Goal: Find specific page/section: Find specific page/section

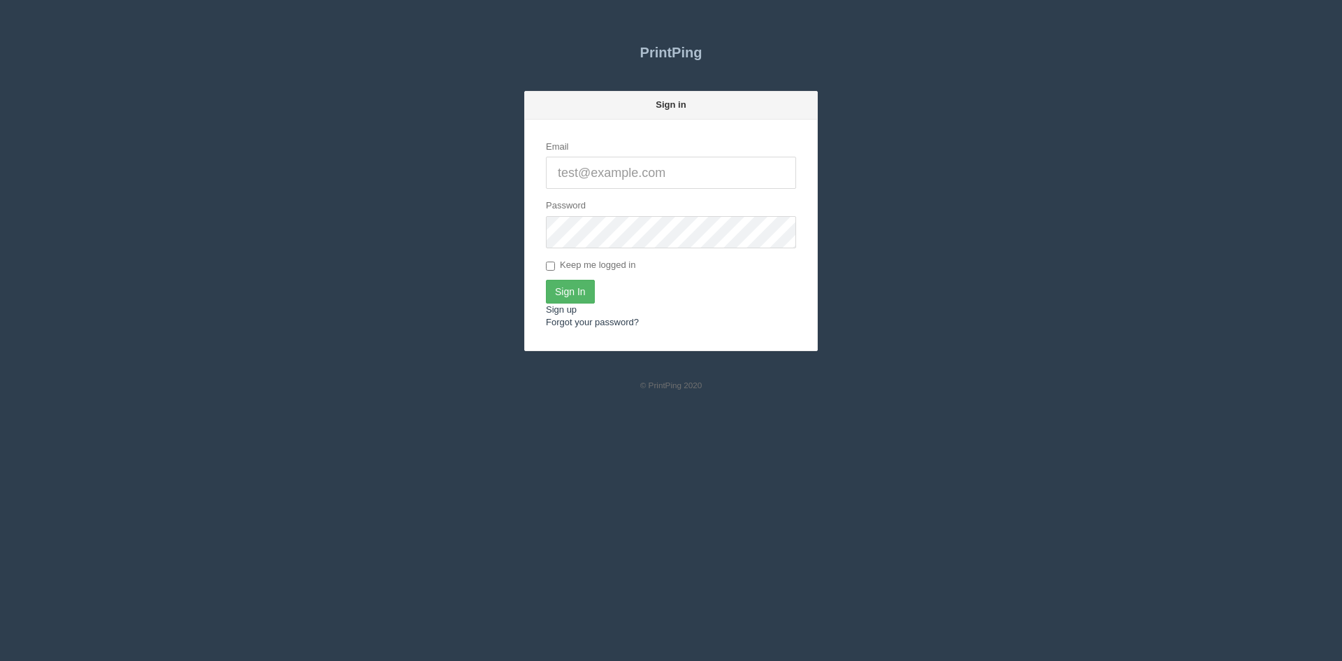
type input "[PERSON_NAME][EMAIL_ADDRESS][DOMAIN_NAME]"
click at [577, 295] on input "Sign In" at bounding box center [570, 292] width 49 height 24
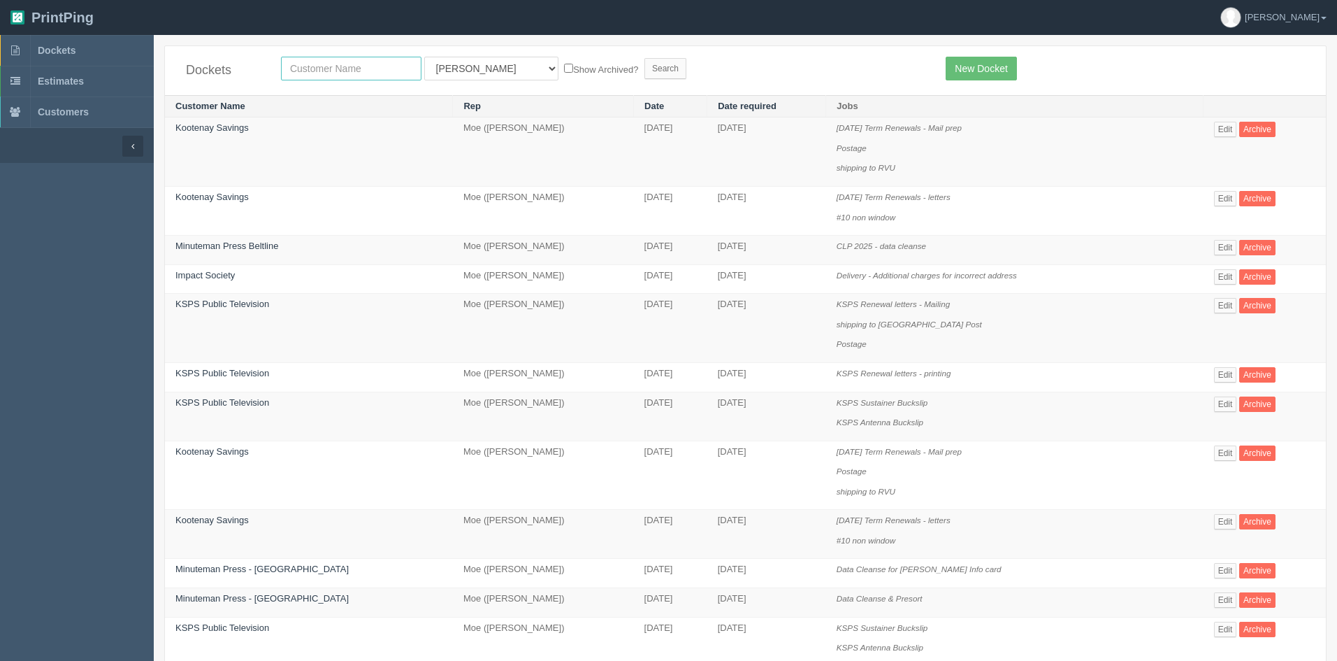
click at [346, 73] on input "text" at bounding box center [351, 69] width 141 height 24
type input "prestige sa"
click at [461, 63] on select "All Users Ali Ali Test 1 Aly Amy Ankit Arif Brandon Dan France Greg Jim Mark Ma…" at bounding box center [491, 69] width 134 height 24
select select
click at [424, 57] on select "All Users Ali Ali Test 1 Aly Amy Ankit Arif Brandon Dan France Greg Jim Mark Ma…" at bounding box center [491, 69] width 134 height 24
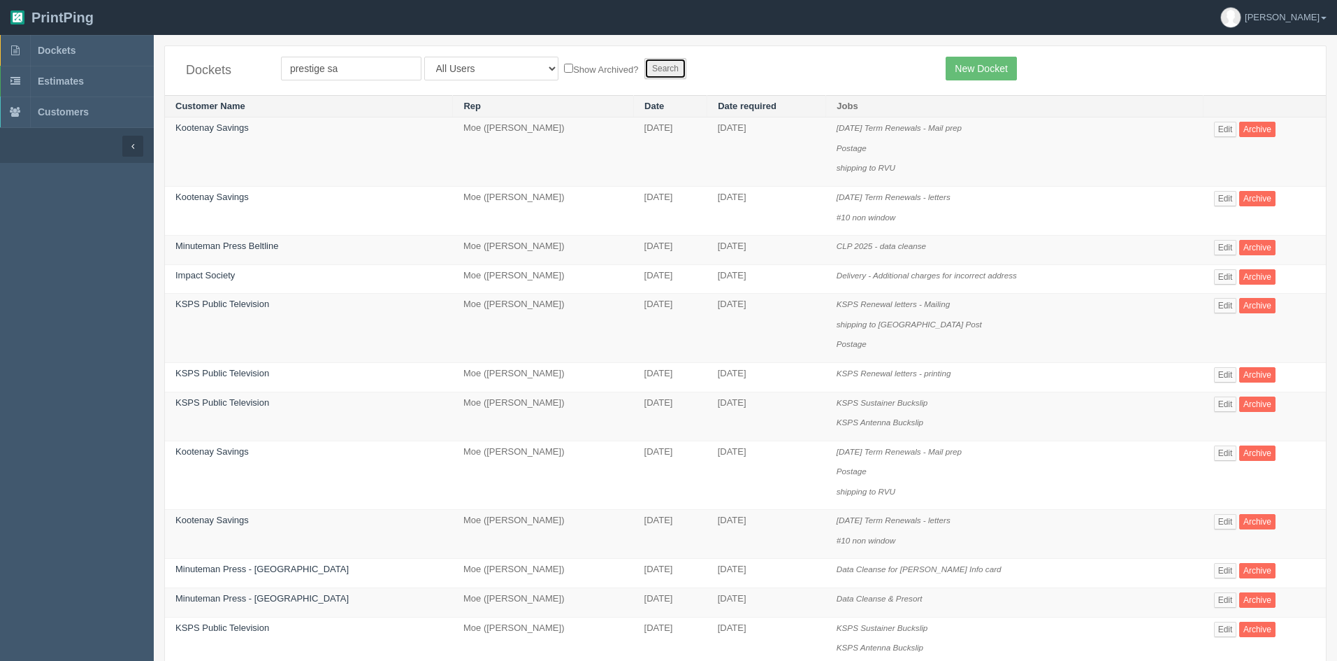
click at [645, 64] on input "Search" at bounding box center [666, 68] width 42 height 21
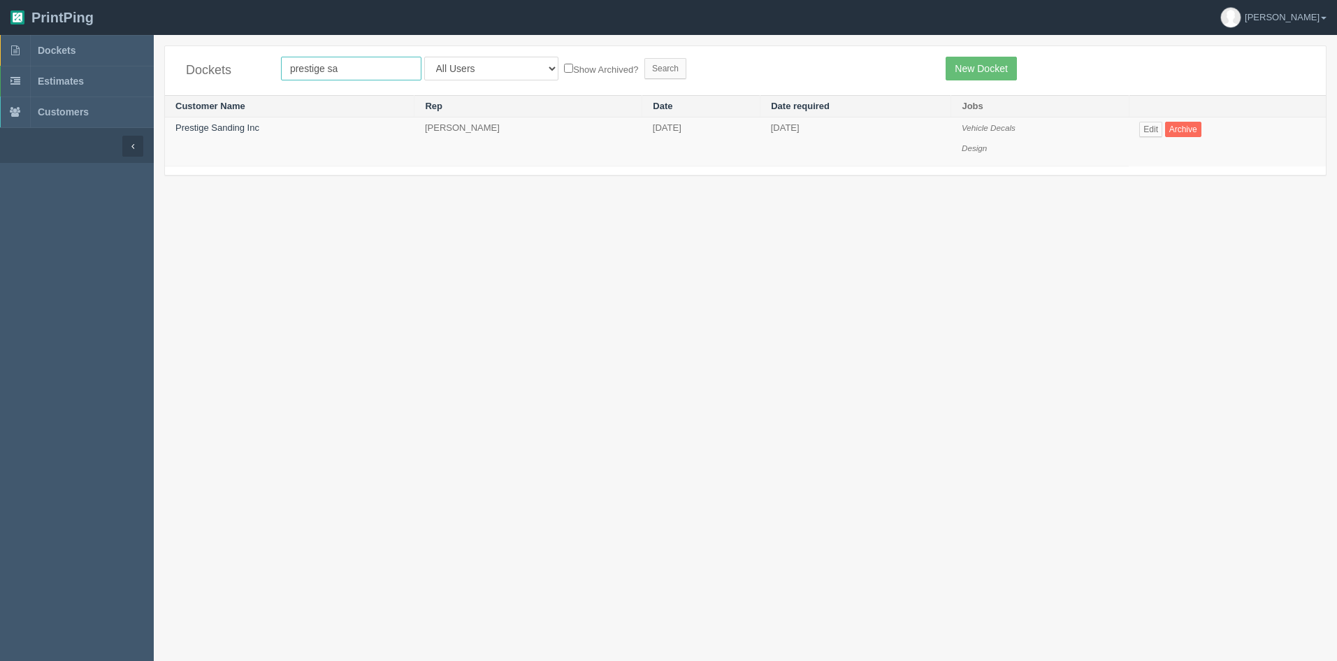
click at [376, 70] on input "prestige sa" at bounding box center [351, 69] width 141 height 24
type input "prestige dr"
click at [645, 66] on input "Search" at bounding box center [666, 68] width 42 height 21
drag, startPoint x: 390, startPoint y: 71, endPoint x: 326, endPoint y: 68, distance: 64.4
click at [326, 68] on input "prestige dr" at bounding box center [351, 69] width 141 height 24
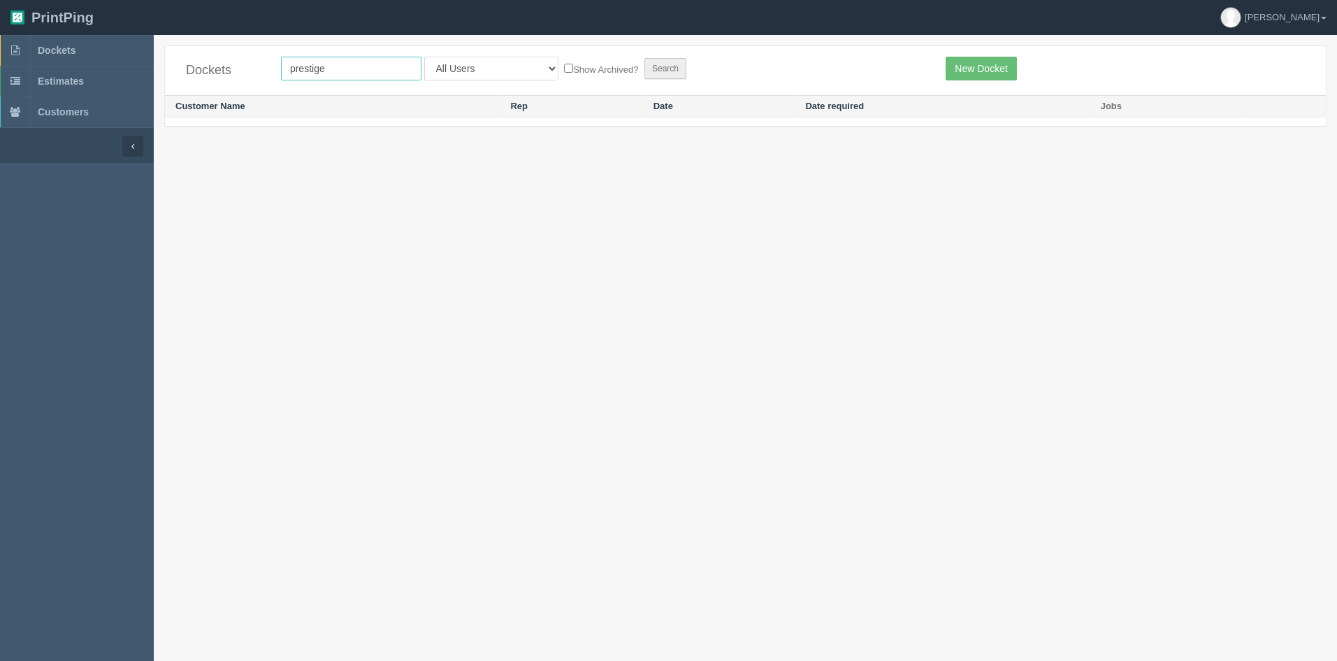
type input "prestige"
click at [645, 75] on input "Search" at bounding box center [666, 68] width 42 height 21
